Goal: Find contact information: Find contact information

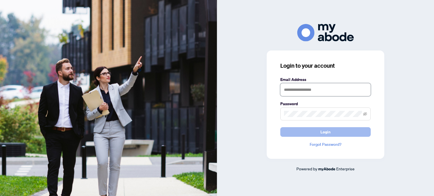
type input "**********"
click at [326, 134] on span "Login" at bounding box center [325, 132] width 10 height 9
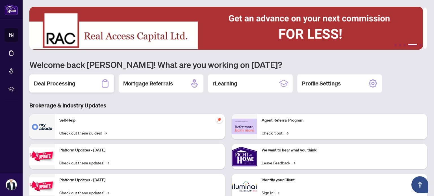
click at [90, 85] on div "Deal Processing" at bounding box center [71, 84] width 85 height 18
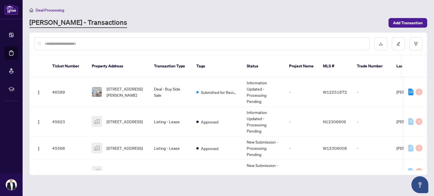
click at [73, 43] on input "text" at bounding box center [205, 44] width 320 height 6
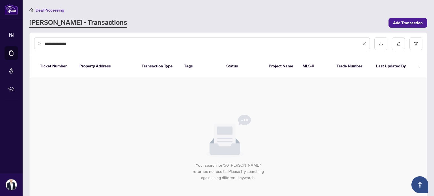
type input "**********"
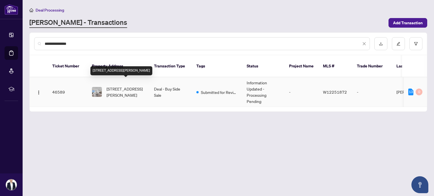
click at [137, 86] on span "720-50 Thomas Riley Rd, Toronto, Ontario M9B 0C5, Canada" at bounding box center [125, 92] width 38 height 12
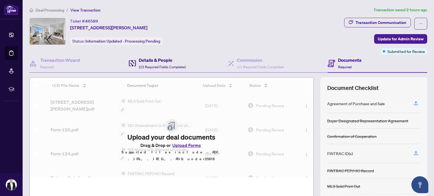
click at [161, 58] on h4 "Details & People" at bounding box center [162, 60] width 47 height 7
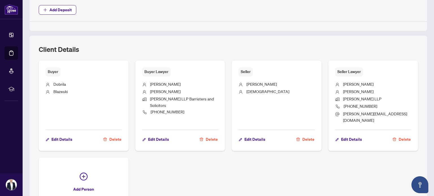
scroll to position [311, 0]
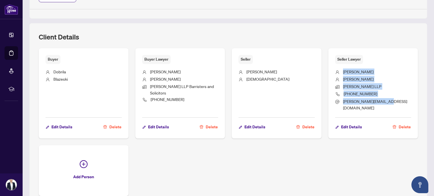
drag, startPoint x: 339, startPoint y: 69, endPoint x: 385, endPoint y: 103, distance: 57.3
click at [385, 103] on ul "Nava Wilson Nava Wilson Nava Wilson LLP 416-321-1100 jahnavi@navawilson.law" at bounding box center [373, 89] width 76 height 50
copy ul "Nava Wilson Nava Wilson Nava Wilson LLP 416-321-1100 jahnavi@navawilson.law"
